Goal: Find specific page/section: Find specific page/section

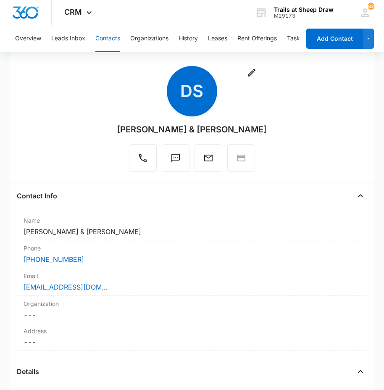
click at [110, 34] on button "Contacts" at bounding box center [107, 38] width 25 height 27
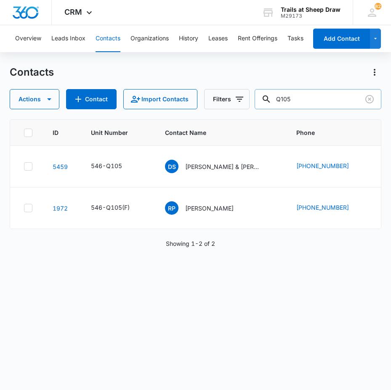
click at [325, 98] on input "Q105" at bounding box center [317, 99] width 127 height 20
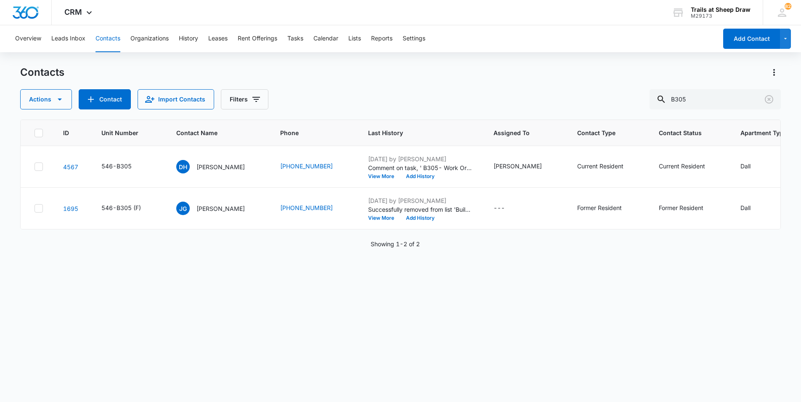
click at [334, 82] on div "Contacts Actions Contact Import Contacts Filters B305" at bounding box center [400, 88] width 761 height 44
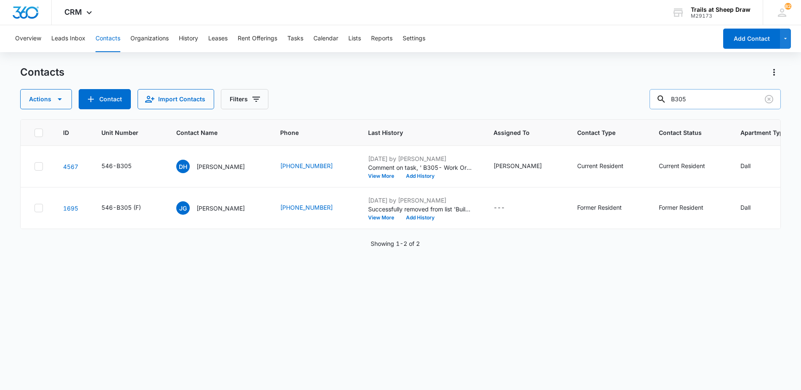
click at [384, 103] on input "B305" at bounding box center [714, 99] width 131 height 20
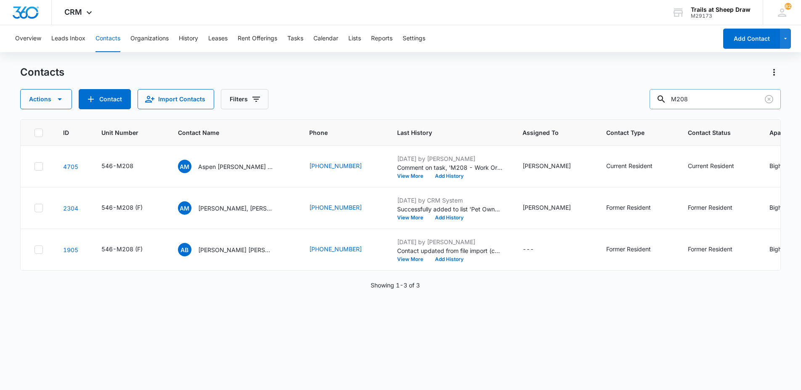
click at [384, 102] on input "M208" at bounding box center [714, 99] width 131 height 20
type input "P202"
